Goal: Information Seeking & Learning: Learn about a topic

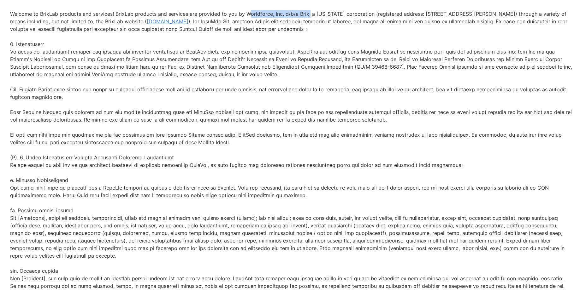
drag, startPoint x: 245, startPoint y: 20, endPoint x: 304, endPoint y: 21, distance: 59.3
copy p "Worldforce, Inc. d/b/a Brix"
drag, startPoint x: 245, startPoint y: 21, endPoint x: 280, endPoint y: 22, distance: 35.7
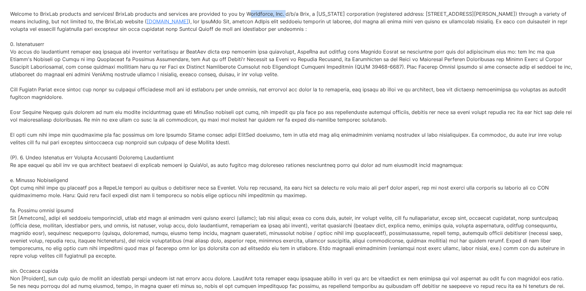
copy p "Worldforce, Inc."
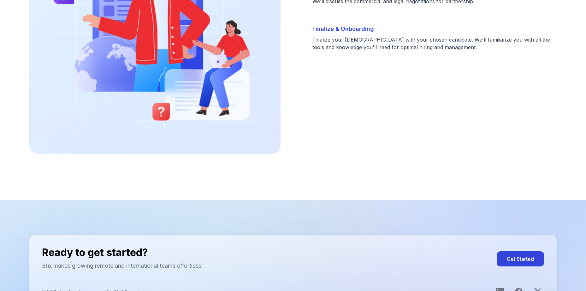
scroll to position [1316, 0]
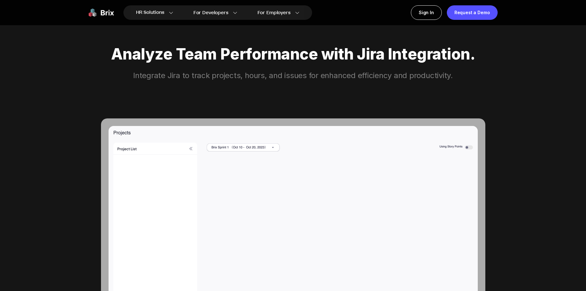
scroll to position [32, 0]
